Goal: Task Accomplishment & Management: Manage account settings

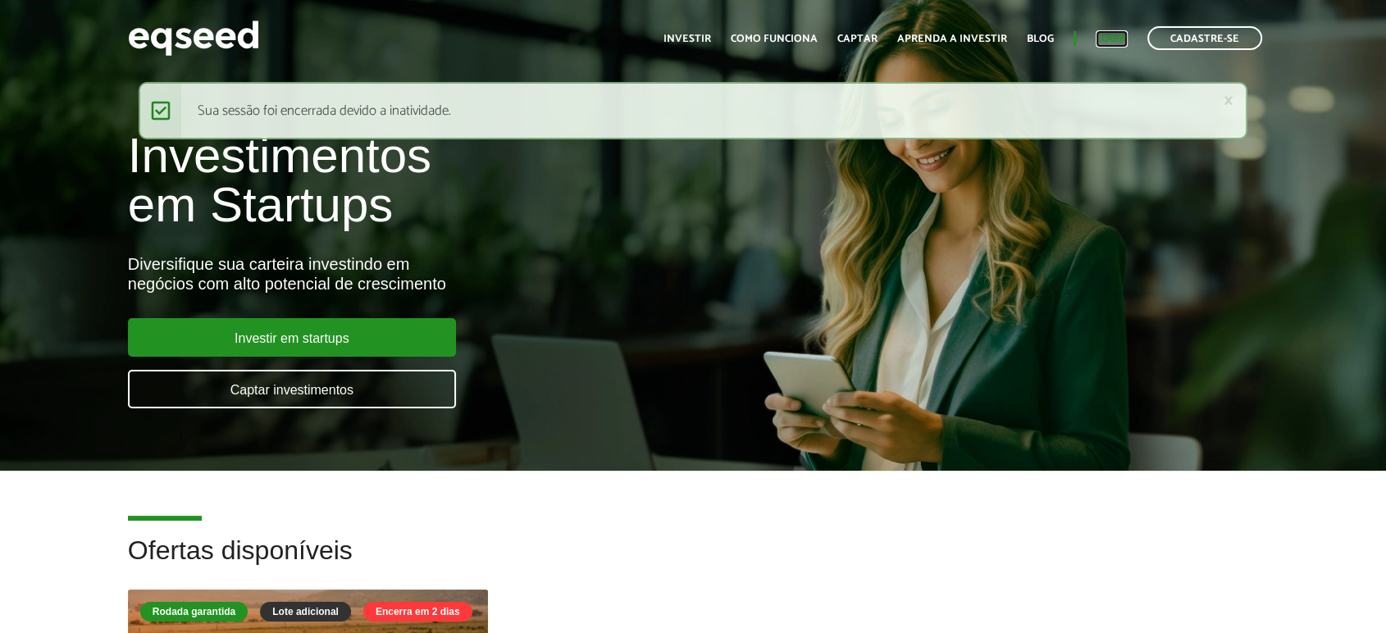
click at [1102, 38] on link "Login" at bounding box center [1112, 39] width 32 height 11
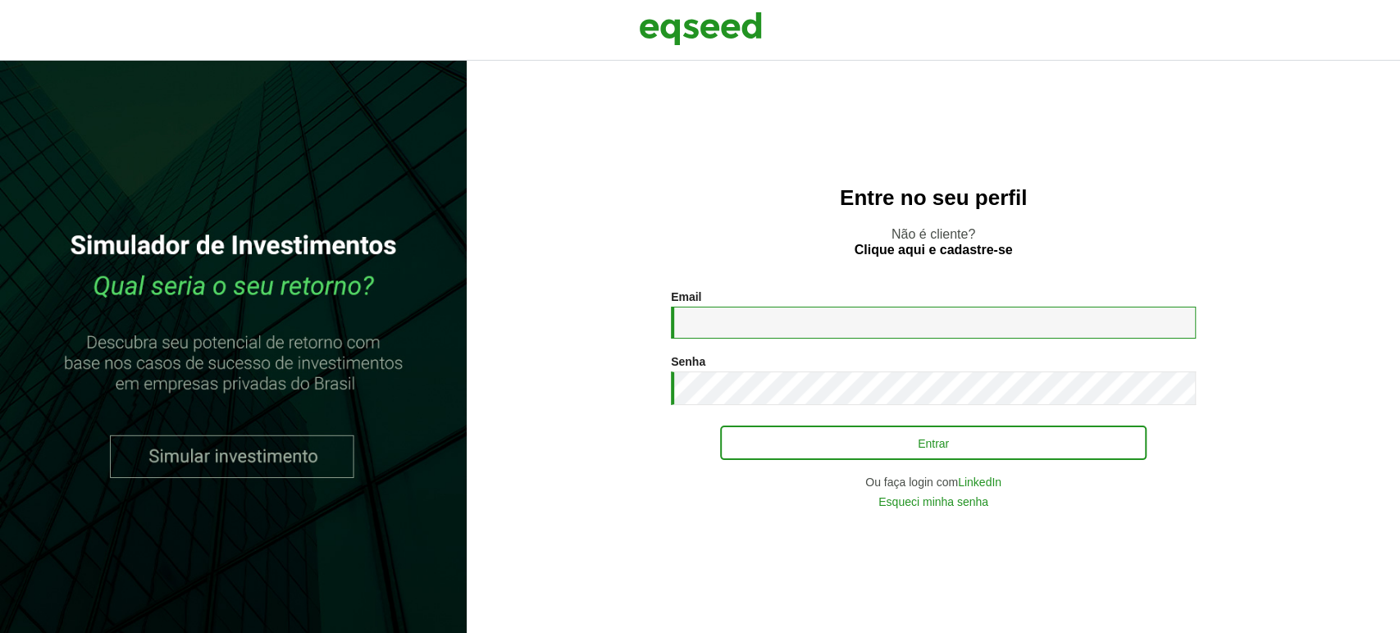
type input "**********"
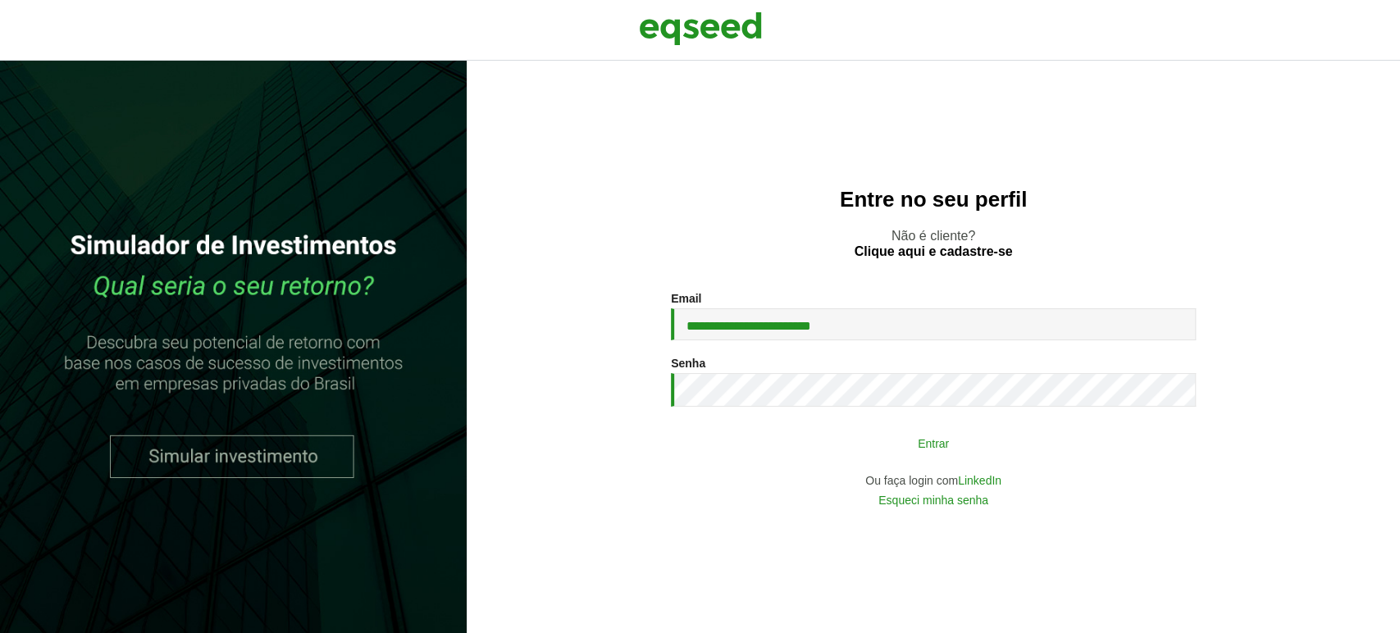
click at [811, 434] on button "Entrar" at bounding box center [933, 442] width 426 height 31
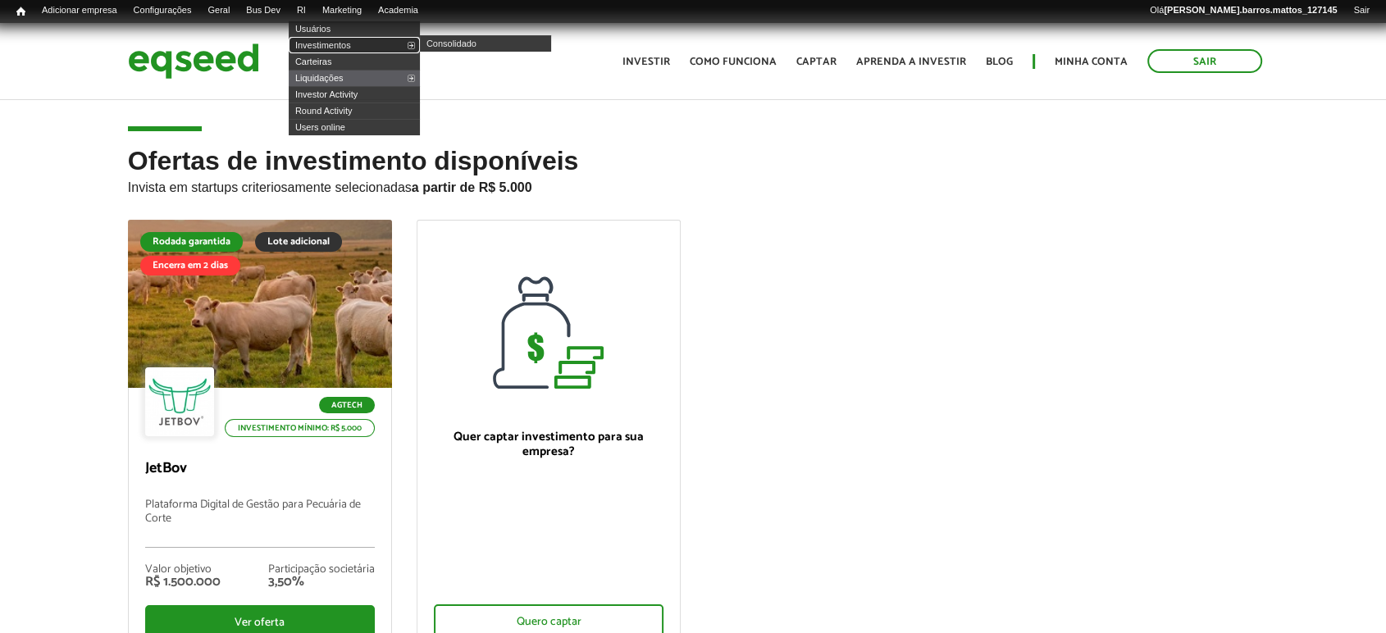
click at [341, 43] on link "Investimentos" at bounding box center [354, 45] width 131 height 16
